Goal: Use online tool/utility: Utilize a website feature to perform a specific function

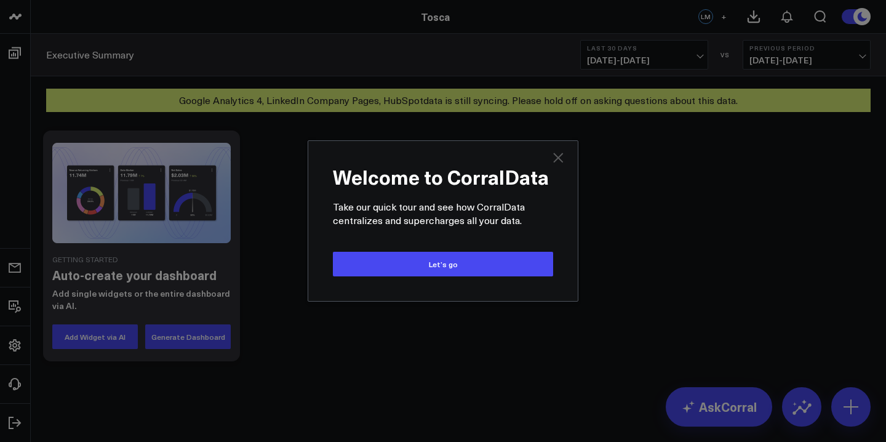
click at [556, 163] on icon "Close" at bounding box center [558, 157] width 15 height 15
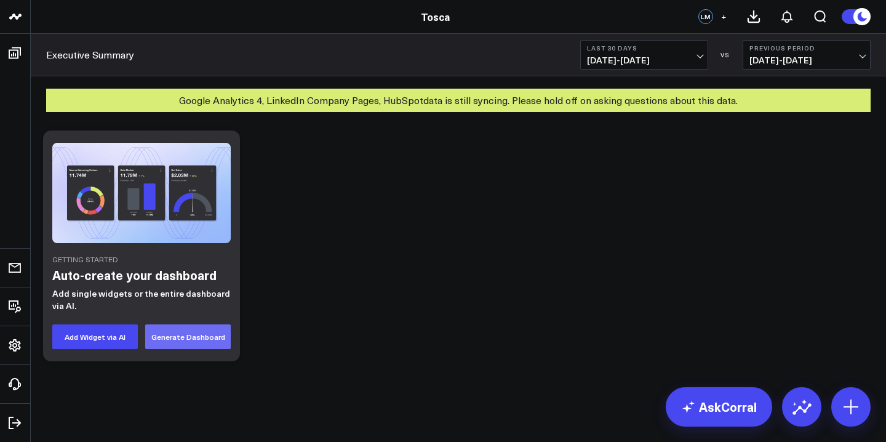
click at [171, 343] on button "Generate Dashboard" at bounding box center [188, 336] width 86 height 25
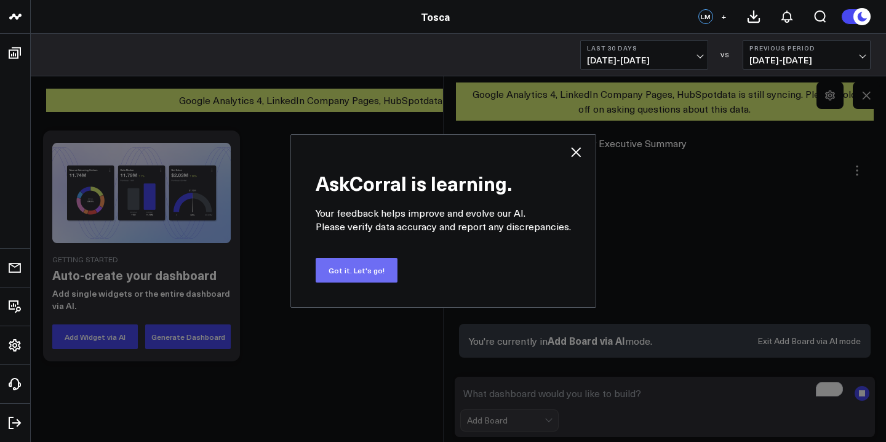
click at [379, 279] on button "Got it. Let's go!" at bounding box center [357, 270] width 82 height 25
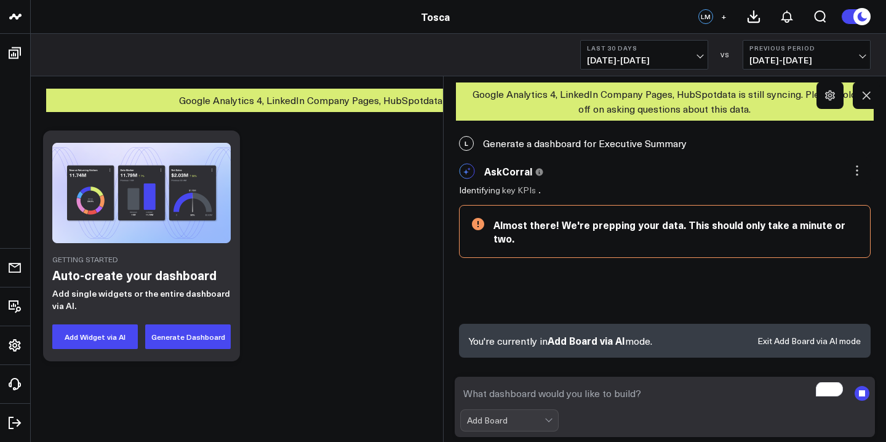
scroll to position [2, 0]
click at [605, 390] on textarea "To enrich screen reader interactions, please activate Accessibility in Grammarl…" at bounding box center [654, 393] width 389 height 22
click at [521, 423] on div "Add Board" at bounding box center [509, 420] width 98 height 22
click at [568, 401] on textarea "To enrich screen reader interactions, please activate Accessibility in Grammarl…" at bounding box center [654, 393] width 389 height 22
click at [561, 399] on textarea "To enrich screen reader interactions, please activate Accessibility in Grammarl…" at bounding box center [654, 393] width 389 height 22
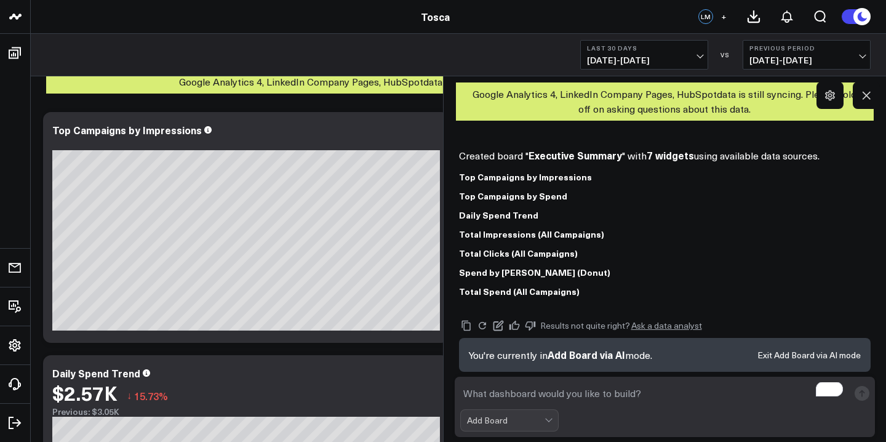
scroll to position [92, 0]
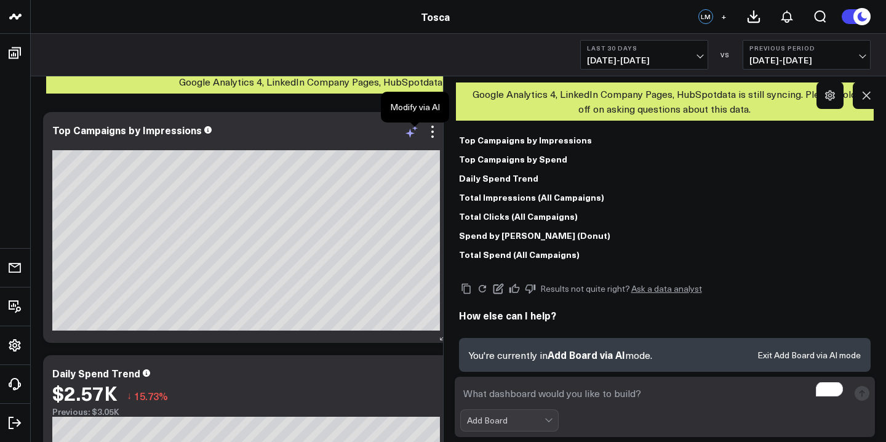
click at [410, 137] on icon at bounding box center [410, 133] width 9 height 9
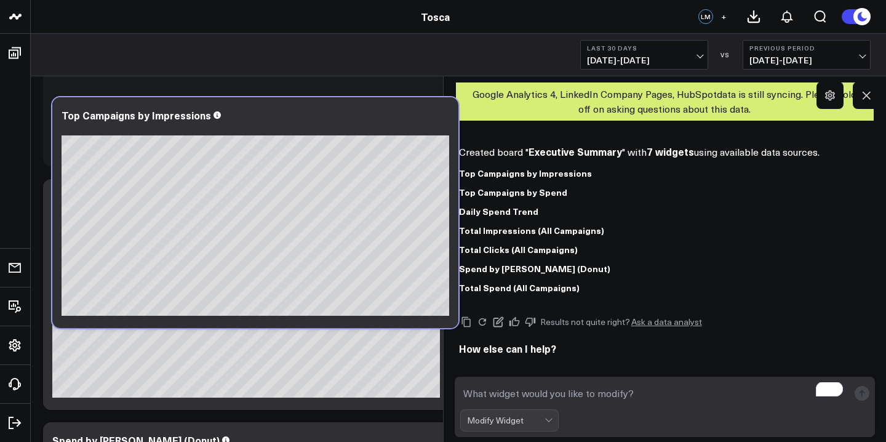
scroll to position [193, 0]
click at [667, 182] on div "Top Campaigns by Impressions Top Campaigns by Spend Daily Spend Trend Total Imp…" at bounding box center [665, 231] width 412 height 124
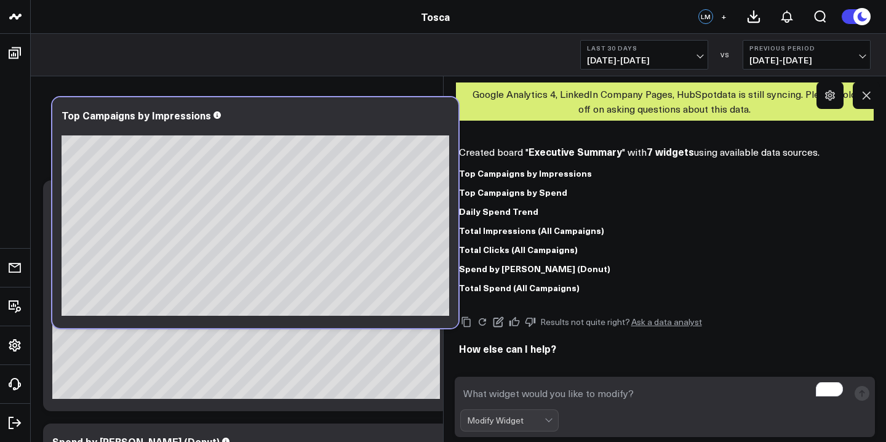
click at [591, 385] on textarea "To enrich screen reader interactions, please activate Accessibility in Grammarl…" at bounding box center [654, 393] width 389 height 22
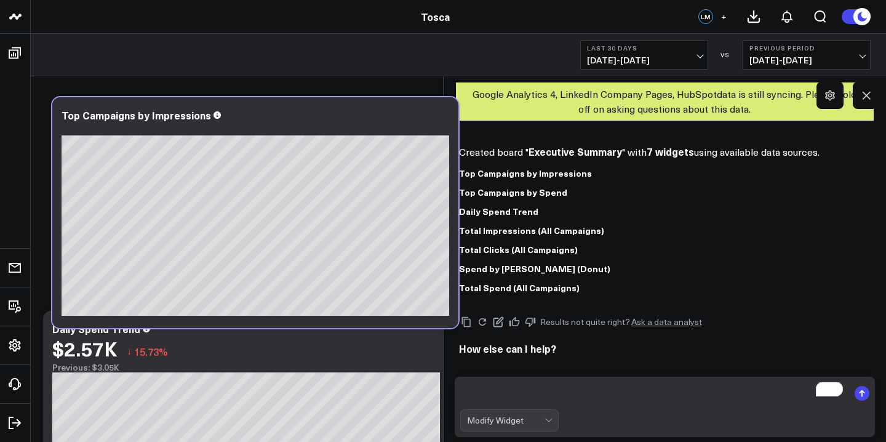
scroll to position [0, 0]
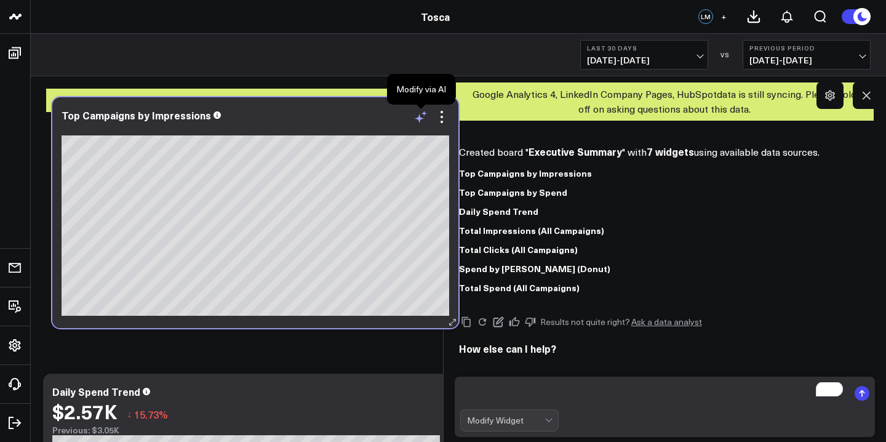
click at [419, 114] on icon at bounding box center [419, 118] width 9 height 9
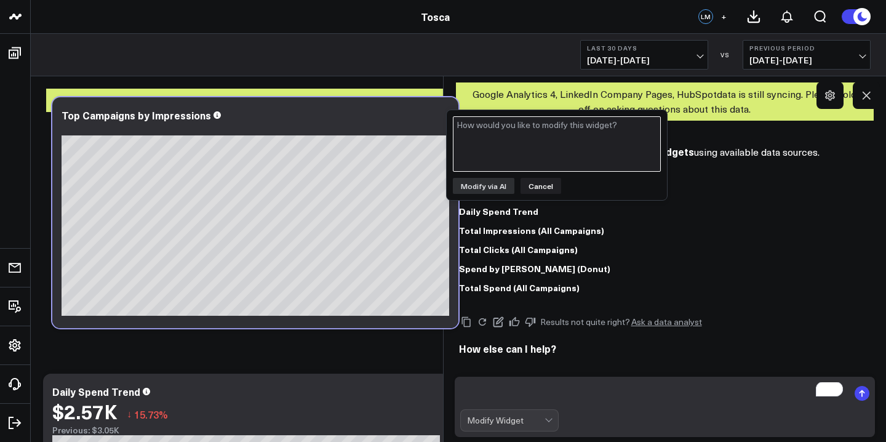
click at [519, 148] on textarea at bounding box center [557, 143] width 208 height 55
type textarea "Show HubSpot campaigns instead"
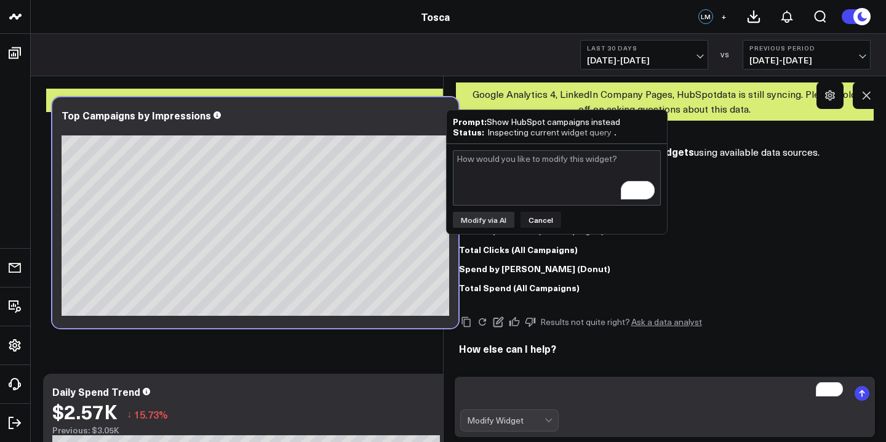
click at [769, 399] on textarea "To enrich screen reader interactions, please activate Accessibility in Grammarl…" at bounding box center [654, 393] width 389 height 22
